Goal: Transaction & Acquisition: Book appointment/travel/reservation

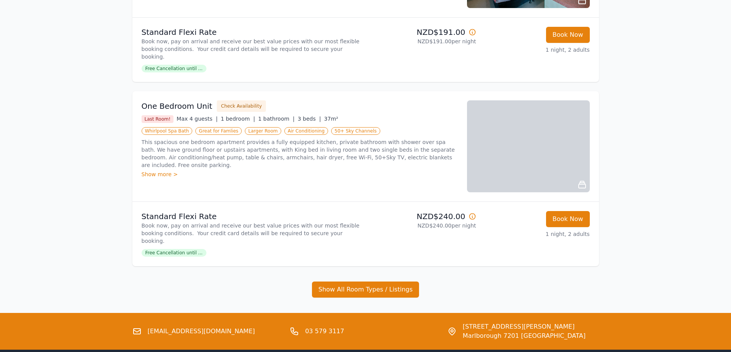
scroll to position [422, 0]
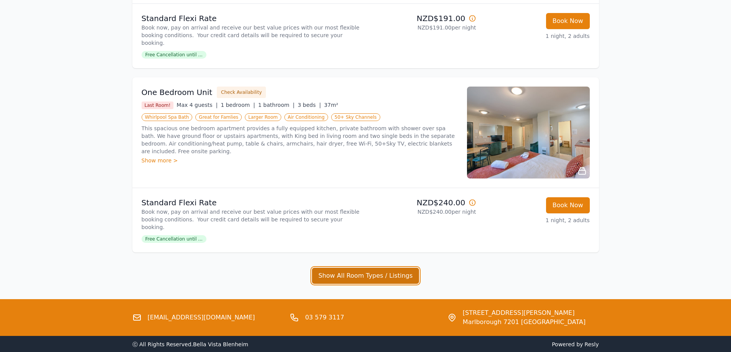
click at [350, 268] on button "Show All Room Types / Listings" at bounding box center [365, 276] width 107 height 16
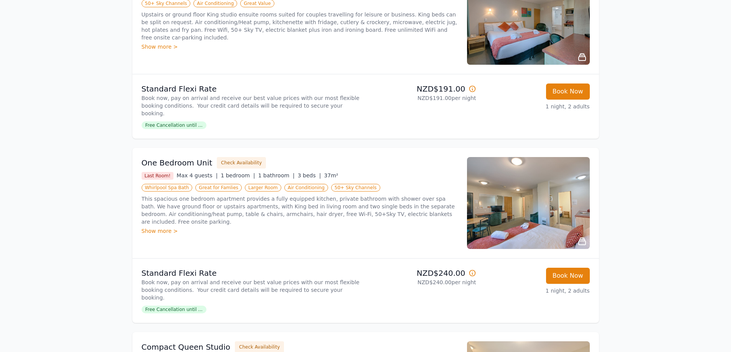
scroll to position [345, 0]
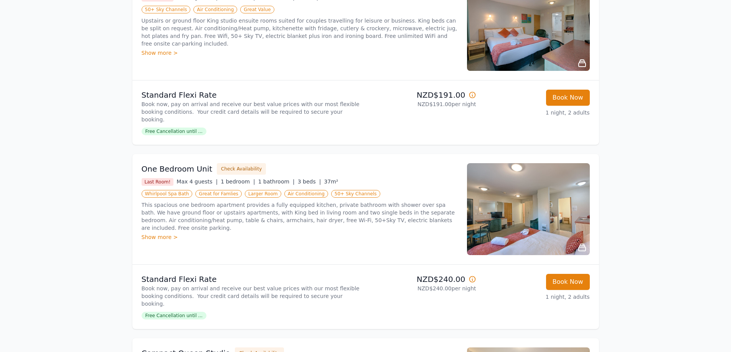
click at [530, 200] on img at bounding box center [528, 209] width 123 height 92
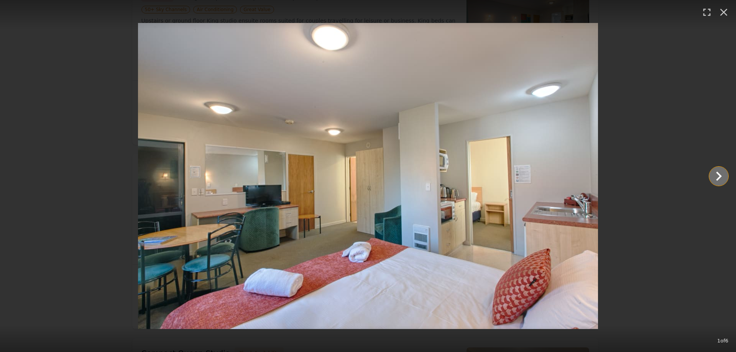
click at [712, 176] on icon "Show slide 2 of 6" at bounding box center [719, 176] width 18 height 18
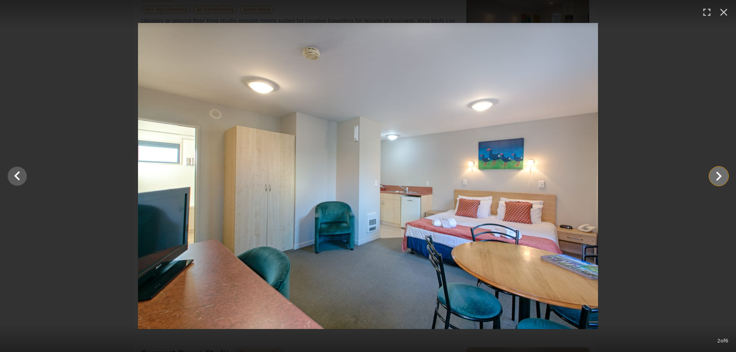
click at [712, 176] on icon "Show slide 3 of 6" at bounding box center [719, 176] width 18 height 18
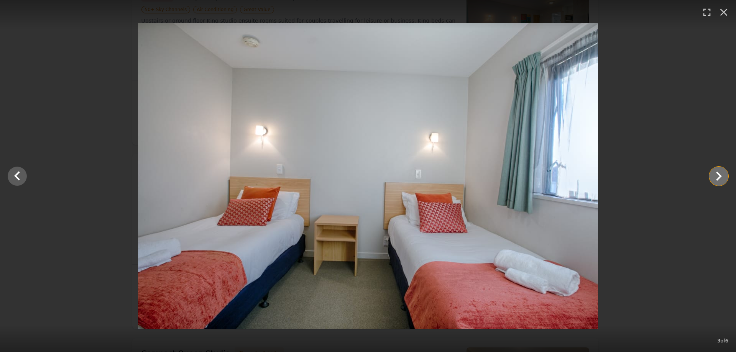
click at [712, 176] on icon "Show slide 4 of 6" at bounding box center [719, 176] width 18 height 18
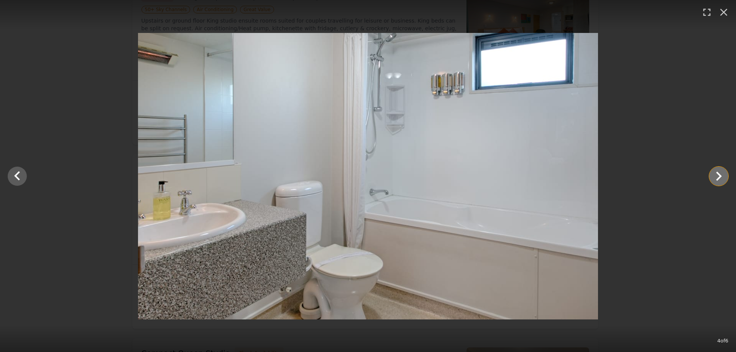
click at [712, 176] on icon "Show slide 5 of 6" at bounding box center [719, 176] width 18 height 18
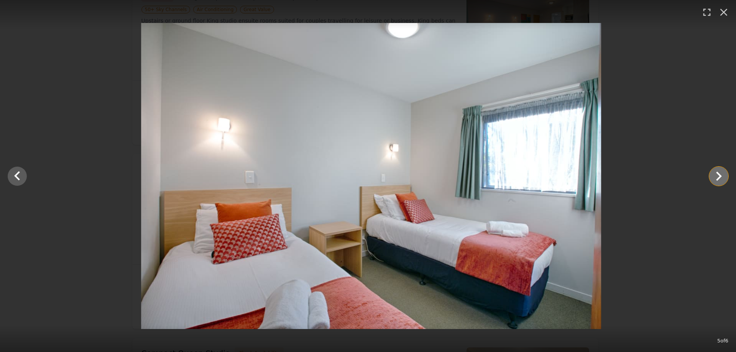
click at [712, 176] on icon "Show slide 6 of 6" at bounding box center [719, 176] width 18 height 18
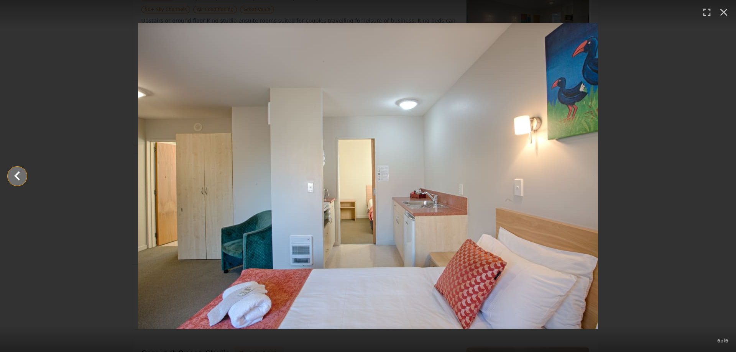
click at [21, 173] on icon "Show slide 5 of 6" at bounding box center [17, 176] width 18 height 18
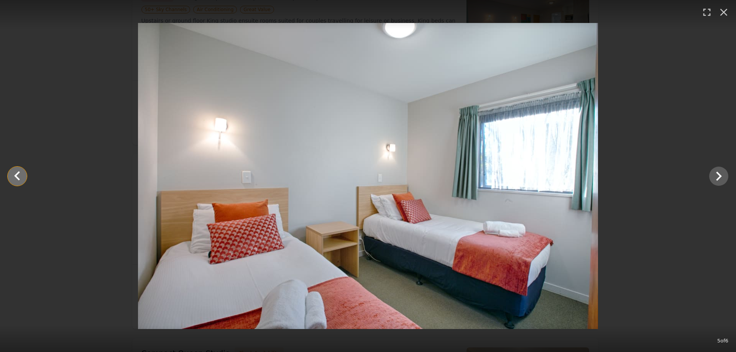
click at [21, 173] on icon "Show slide 4 of 6" at bounding box center [17, 176] width 18 height 18
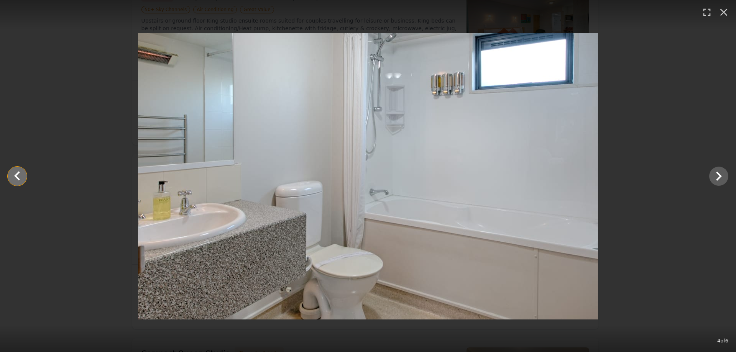
click at [21, 173] on icon "Show slide 3 of 6" at bounding box center [17, 176] width 18 height 18
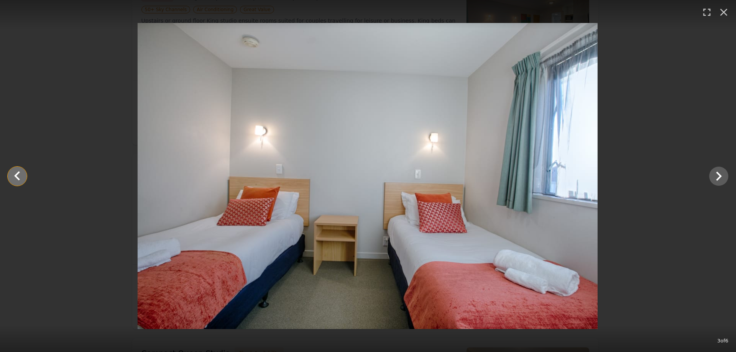
click at [21, 173] on icon "Show slide 2 of 6" at bounding box center [17, 176] width 18 height 18
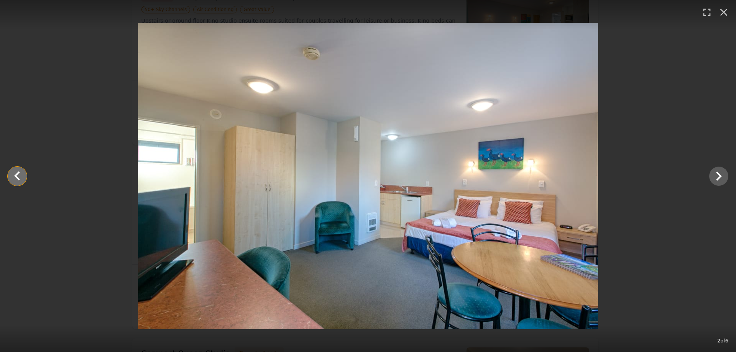
click at [21, 173] on icon "Show slide 1 of 6" at bounding box center [17, 176] width 18 height 18
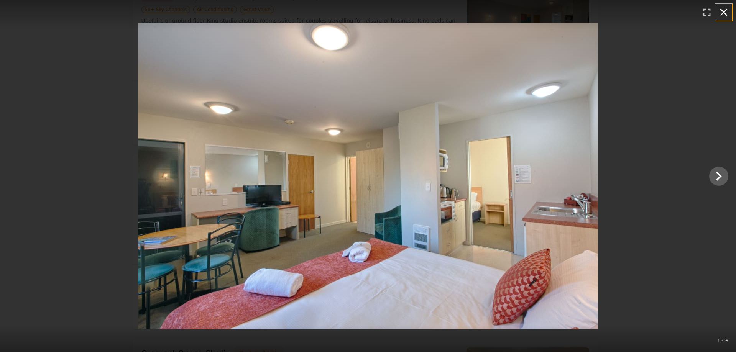
click at [728, 9] on icon "button" at bounding box center [724, 12] width 12 height 12
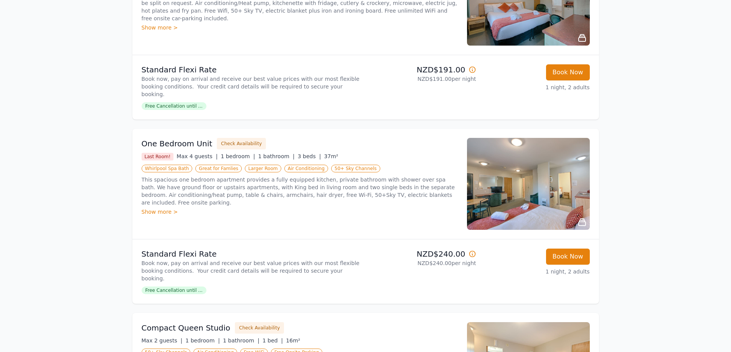
scroll to position [384, 0]
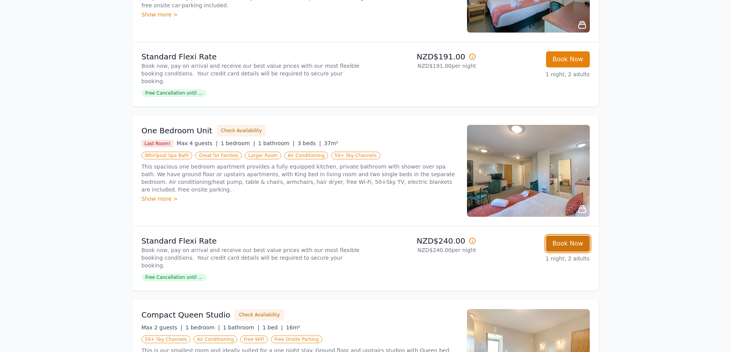
click at [568, 236] on button "Book Now" at bounding box center [568, 244] width 44 height 16
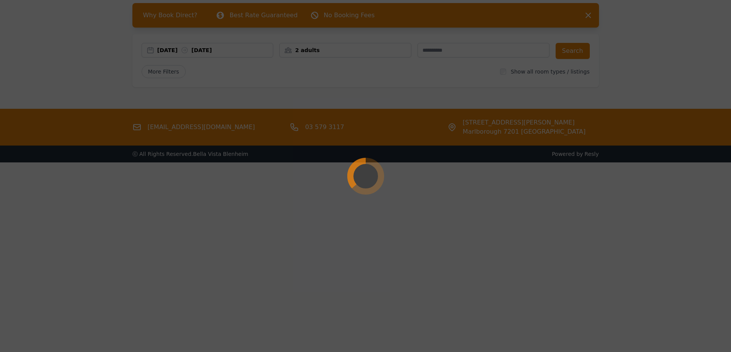
scroll to position [37, 0]
select select "**"
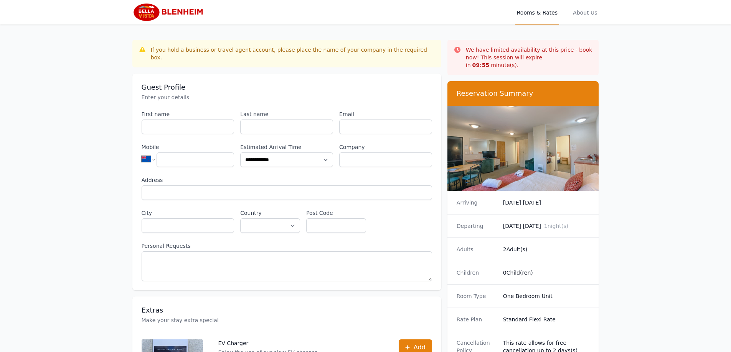
scroll to position [37, 0]
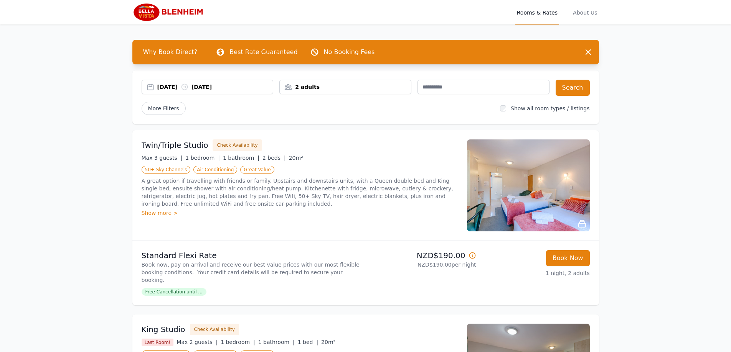
click at [331, 90] on div "2 adults" at bounding box center [345, 87] width 131 height 8
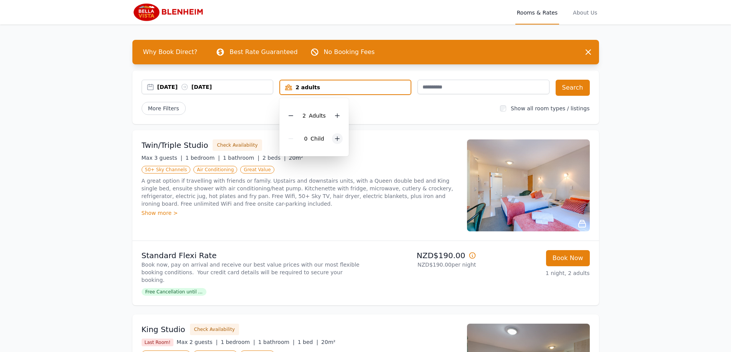
click at [338, 135] on div at bounding box center [337, 138] width 11 height 11
click at [337, 136] on icon at bounding box center [337, 139] width 6 height 6
click at [583, 87] on button "Search" at bounding box center [572, 88] width 34 height 16
